Goal: Information Seeking & Learning: Learn about a topic

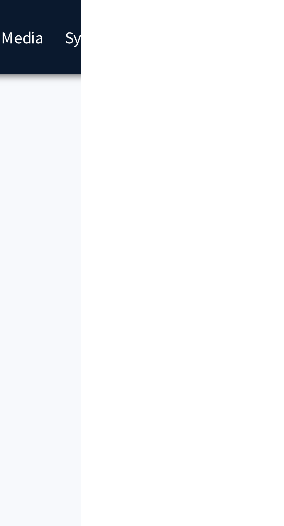
select select "34"
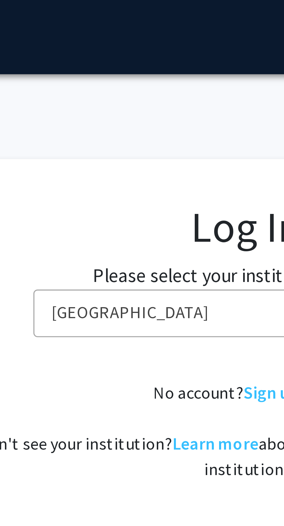
click at [160, 85] on span "Baylor University" at bounding box center [174, 85] width 113 height 12
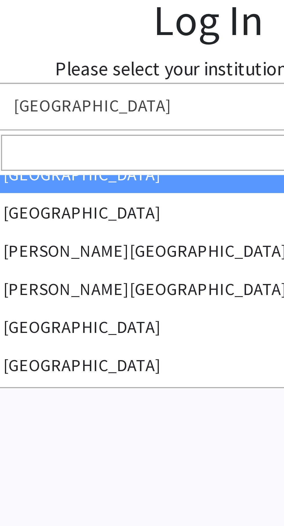
scroll to position [9, 0]
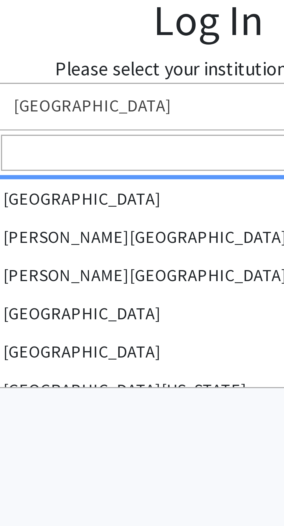
type input "industry"
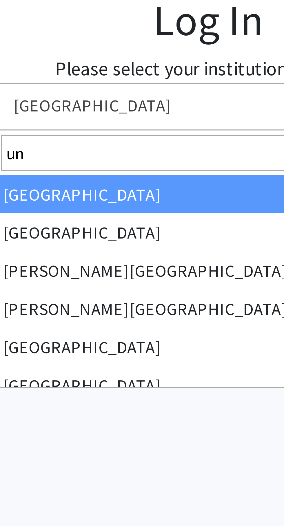
type input "u"
click at [176, 89] on span "Baylor University" at bounding box center [174, 85] width 113 height 12
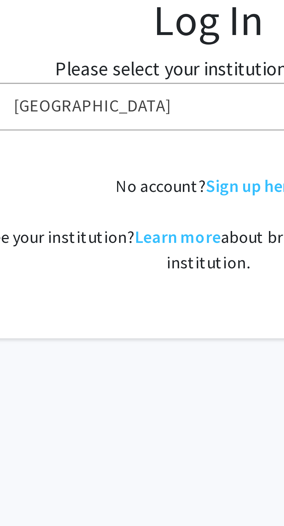
click at [177, 87] on span "Baylor University" at bounding box center [174, 85] width 113 height 12
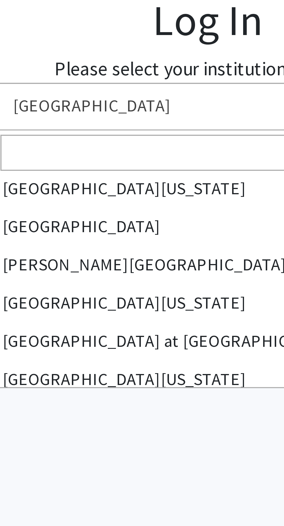
scroll to position [202, 0]
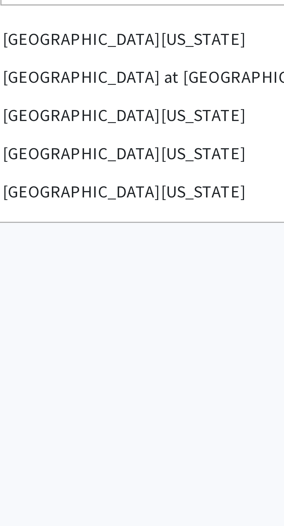
select select "33"
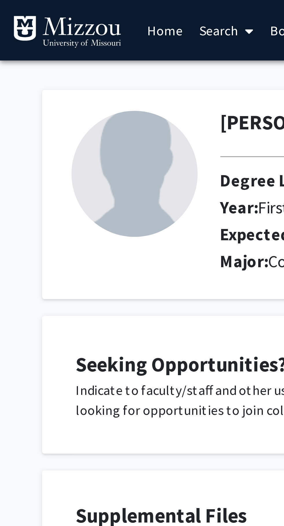
click at [48, 62] on img at bounding box center [46, 59] width 43 height 43
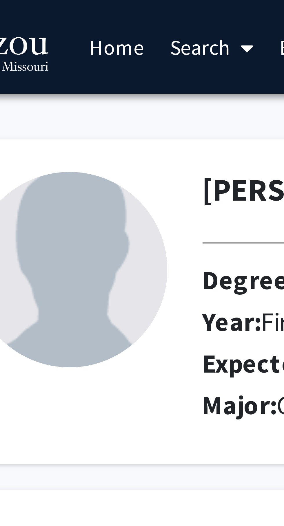
click at [76, 11] on link "Search" at bounding box center [78, 10] width 24 height 20
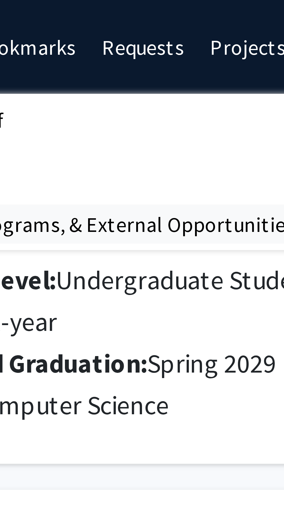
click at [142, 50] on span "Funding, Programs, & External Opportunities" at bounding box center [119, 50] width 107 height 12
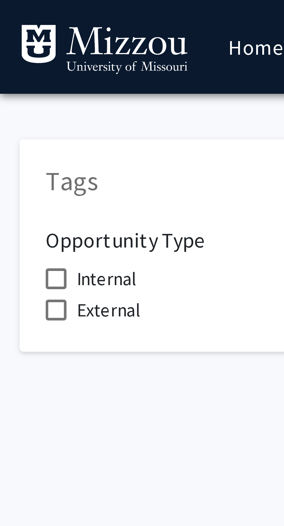
click at [12, 61] on span at bounding box center [12, 62] width 5 height 5
click at [12, 64] on input "Internal" at bounding box center [12, 64] width 0 height 0
checkbox input "true"
click at [13, 69] on span at bounding box center [12, 69] width 5 height 5
click at [12, 71] on input "External" at bounding box center [12, 71] width 0 height 0
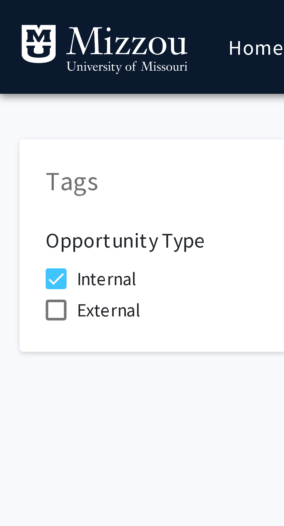
checkbox input "true"
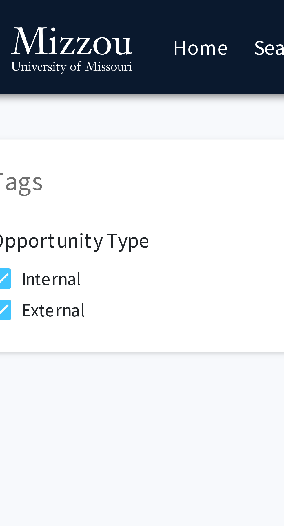
scroll to position [2, 0]
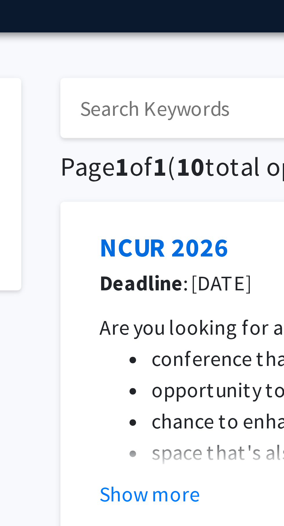
click at [113, 124] on button "Show more" at bounding box center [111, 123] width 22 height 7
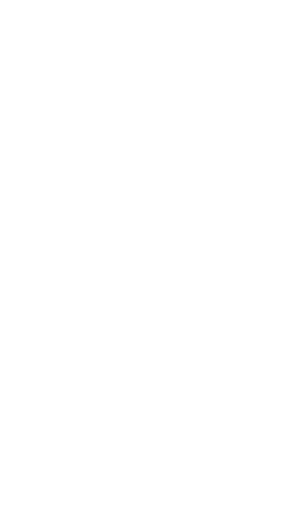
scroll to position [245, 0]
